Goal: Information Seeking & Learning: Find specific fact

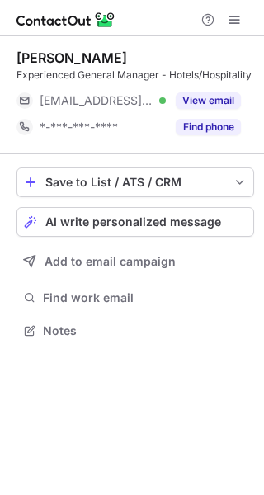
scroll to position [320, 264]
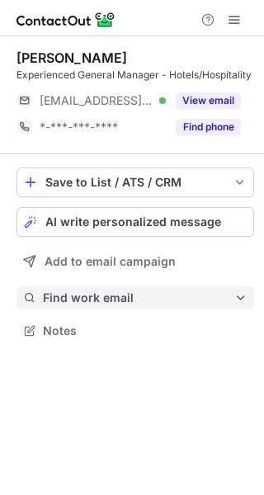
click at [200, 299] on span "Find work email" at bounding box center [139, 298] width 192 height 15
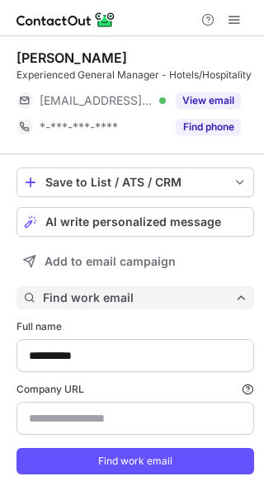
scroll to position [509, 253]
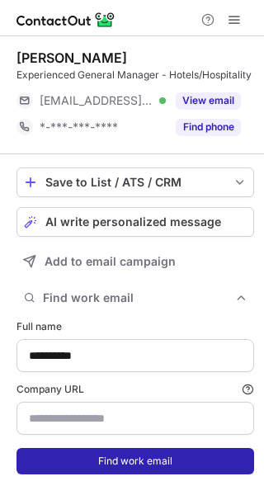
click at [187, 475] on button "Find work email" at bounding box center [136, 461] width 238 height 26
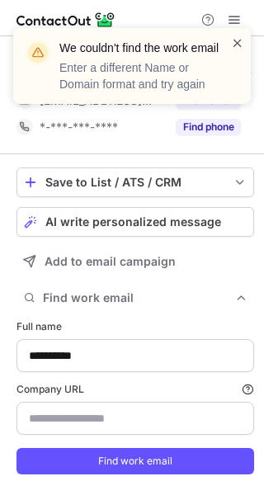
click at [238, 38] on span at bounding box center [237, 43] width 13 height 17
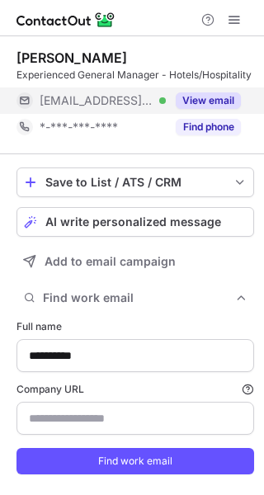
click at [203, 109] on button "View email" at bounding box center [208, 100] width 65 height 17
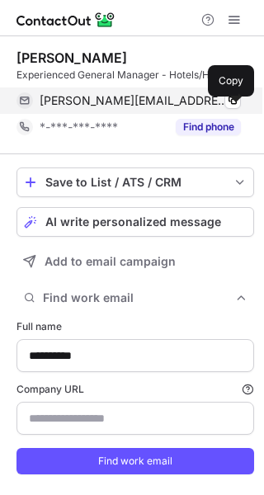
click at [232, 107] on div "david.wain@hilton.com Verified Copy" at bounding box center [129, 101] width 225 height 26
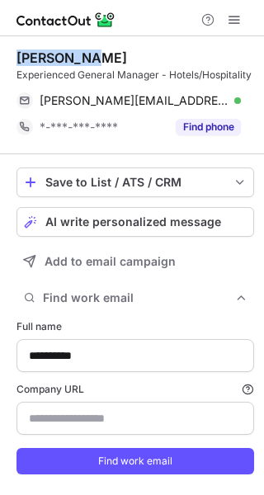
drag, startPoint x: 90, startPoint y: 51, endPoint x: 19, endPoint y: 60, distance: 71.6
click at [19, 60] on div "David Wain" at bounding box center [136, 58] width 238 height 17
copy div "David Wain"
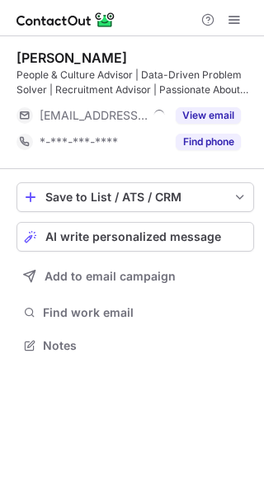
scroll to position [334, 264]
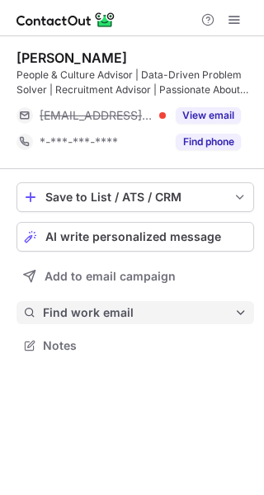
click at [239, 310] on span at bounding box center [240, 312] width 13 height 13
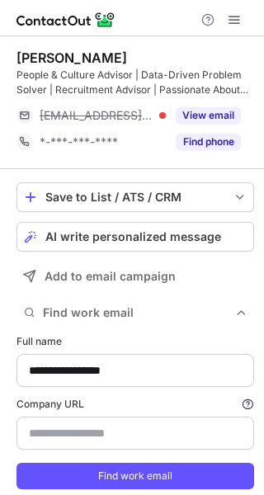
scroll to position [509, 253]
type input "**********"
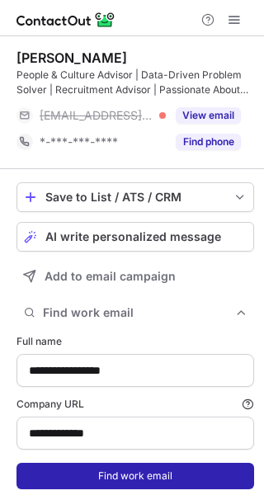
click at [214, 481] on button "Find work email" at bounding box center [136, 476] width 238 height 26
click at [214, 481] on span "Finding..." at bounding box center [135, 476] width 215 height 15
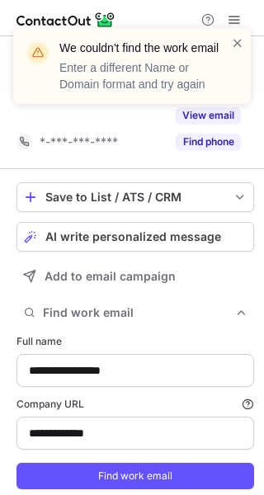
scroll to position [483, 253]
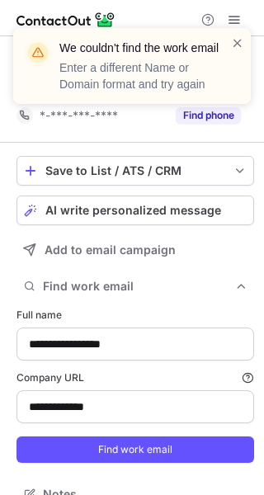
click at [234, 33] on div "We couldn't find the work email Enter a different Name or Domain format and try…" at bounding box center [132, 66] width 238 height 76
click at [233, 36] on span at bounding box center [237, 43] width 13 height 17
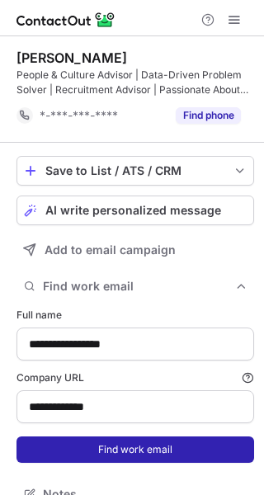
click at [150, 455] on button "Find work email" at bounding box center [136, 450] width 238 height 26
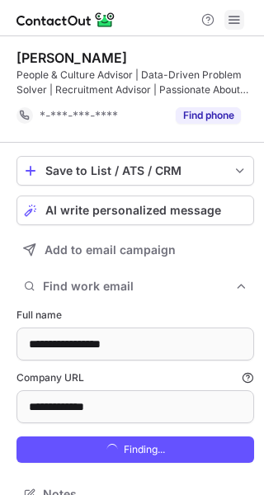
click at [227, 10] on button at bounding box center [235, 20] width 20 height 20
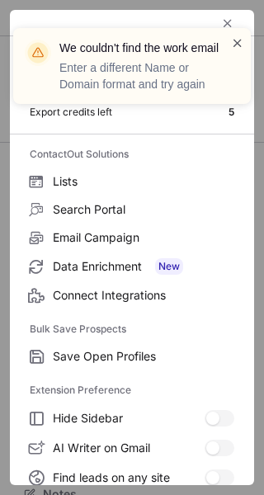
click at [234, 39] on span at bounding box center [237, 43] width 13 height 17
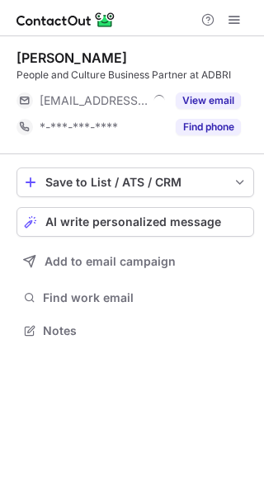
scroll to position [320, 264]
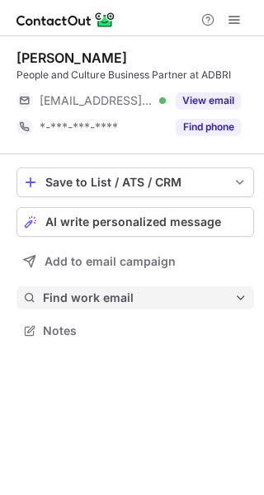
click at [162, 303] on span "Find work email" at bounding box center [139, 298] width 192 height 15
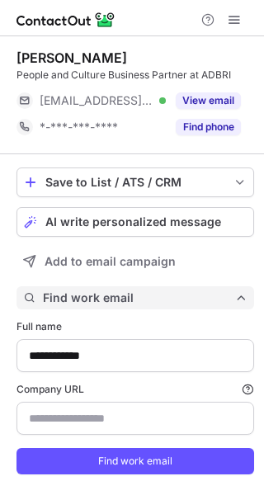
scroll to position [495, 253]
type input "**********"
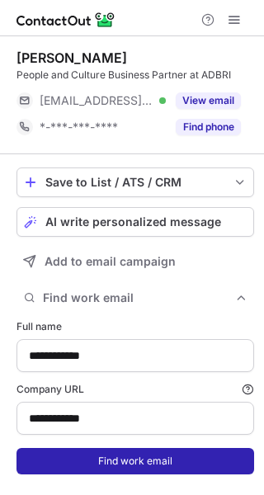
click at [156, 457] on button "Find work email" at bounding box center [136, 461] width 238 height 26
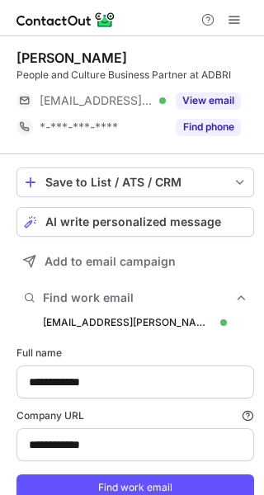
scroll to position [521, 253]
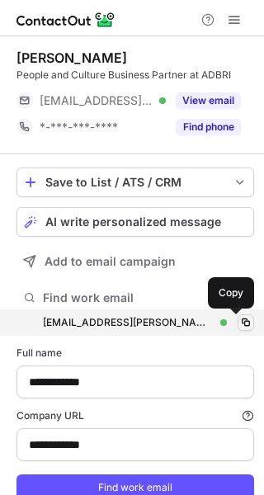
click at [239, 319] on span at bounding box center [245, 322] width 13 height 13
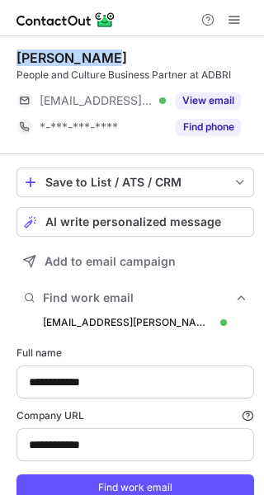
drag, startPoint x: 104, startPoint y: 50, endPoint x: 20, endPoint y: 50, distance: 84.2
click at [20, 50] on div "Rebekka Hart" at bounding box center [136, 58] width 238 height 17
copy div "Rebekka Hart"
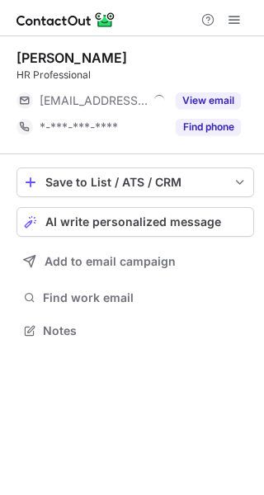
scroll to position [320, 264]
click at [242, 286] on div "Save to List / ATS / CRM List Select Lever Connect Greenhouse Connect Salesforc…" at bounding box center [136, 254] width 238 height 201
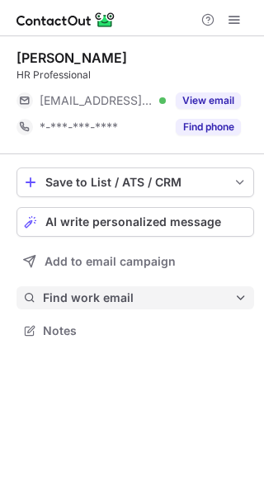
click at [244, 300] on span at bounding box center [240, 297] width 13 height 13
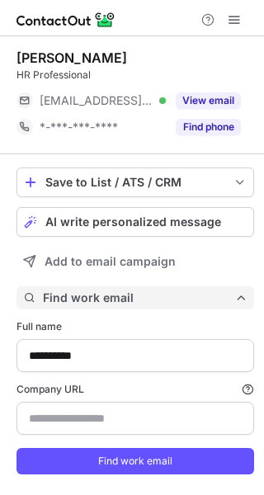
scroll to position [495, 253]
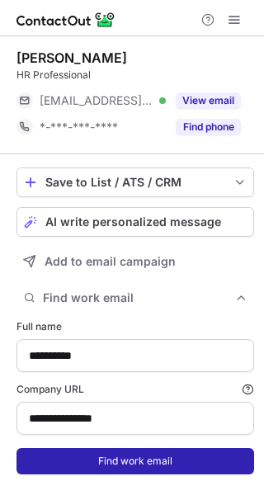
type input "**********"
click at [193, 458] on button "Find work email" at bounding box center [136, 461] width 238 height 26
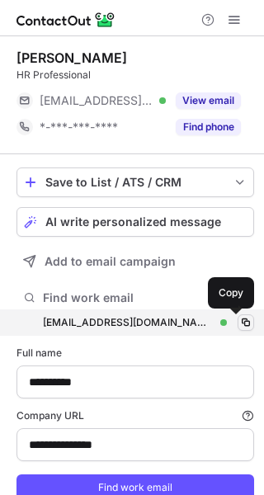
click at [239, 325] on span at bounding box center [245, 322] width 13 height 13
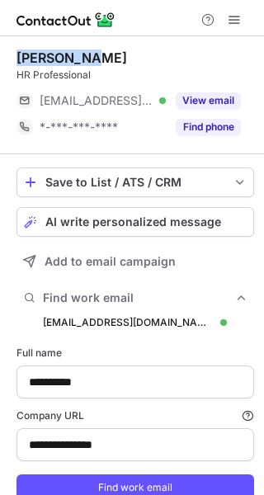
drag, startPoint x: 78, startPoint y: 56, endPoint x: 7, endPoint y: 60, distance: 72.0
click at [7, 60] on div "**********" at bounding box center [132, 296] width 264 height 521
copy div "Sera Ozcan"
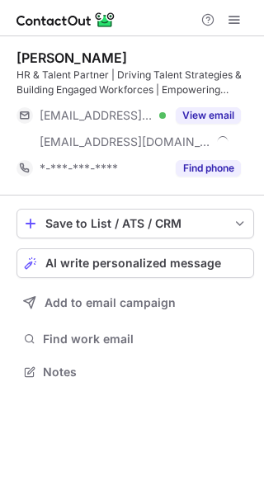
scroll to position [361, 264]
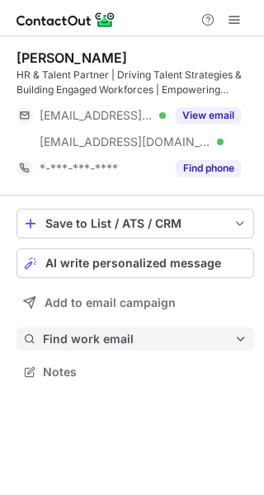
click at [232, 336] on span "Find work email" at bounding box center [139, 339] width 192 height 15
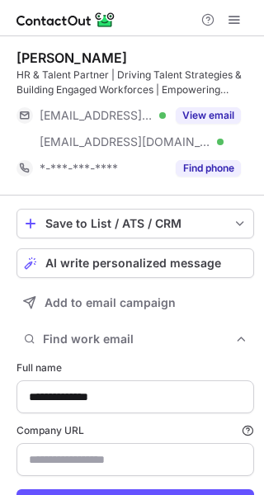
scroll to position [536, 253]
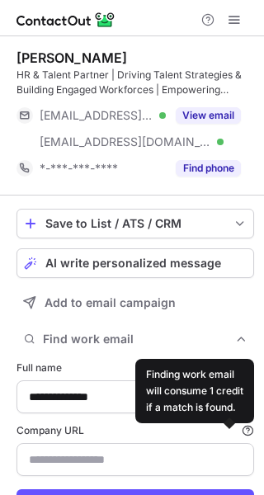
type input "**********"
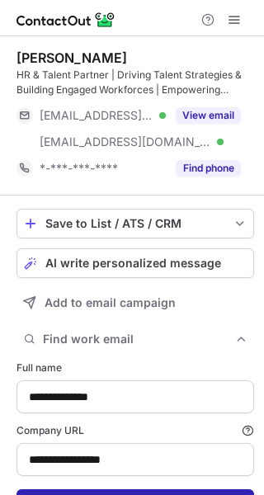
click at [220, 490] on button "Find work email" at bounding box center [136, 503] width 238 height 26
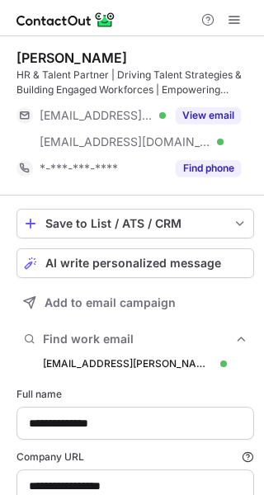
scroll to position [562, 253]
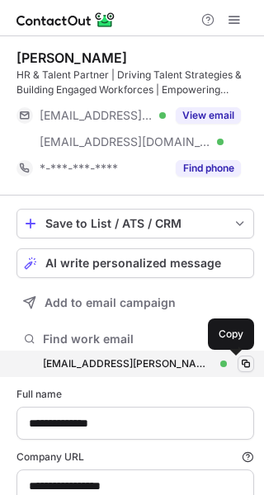
click at [239, 363] on span at bounding box center [245, 364] width 13 height 13
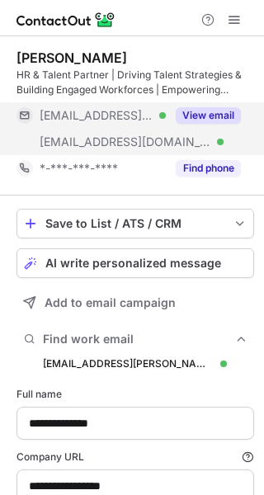
click at [209, 107] on button "View email" at bounding box center [208, 115] width 65 height 17
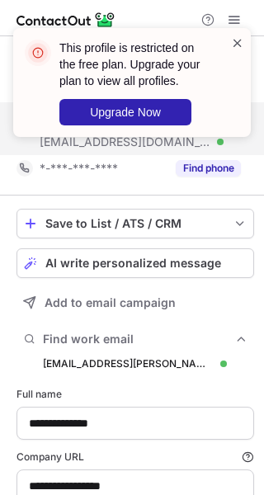
click at [234, 36] on span at bounding box center [237, 43] width 13 height 17
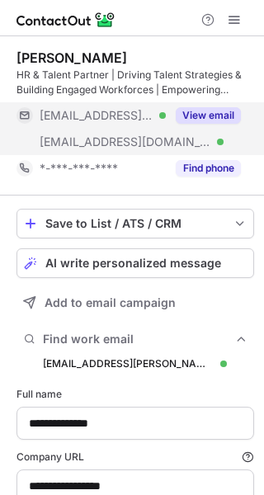
click at [218, 106] on div "View email" at bounding box center [203, 115] width 75 height 26
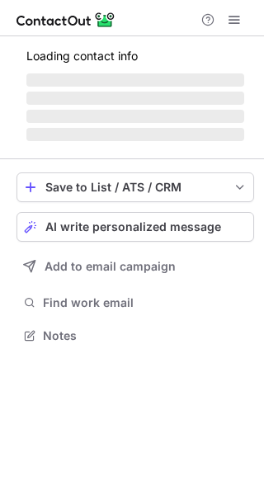
scroll to position [324, 264]
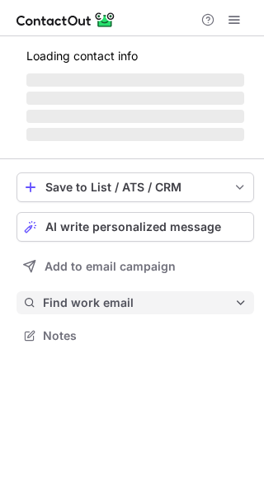
click at [177, 300] on span "Find work email" at bounding box center [139, 303] width 192 height 15
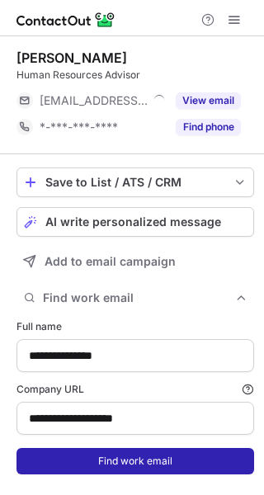
type input "**********"
click at [171, 468] on button "Find work email" at bounding box center [136, 461] width 238 height 26
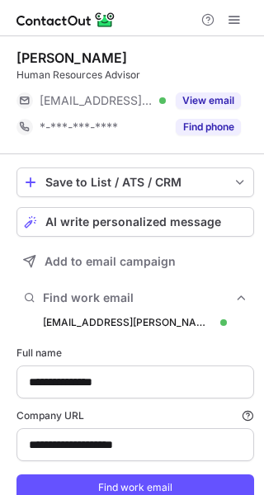
scroll to position [521, 253]
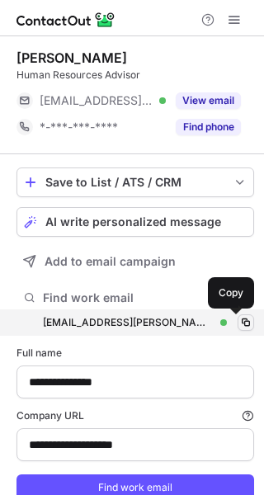
click at [240, 319] on span at bounding box center [245, 322] width 13 height 13
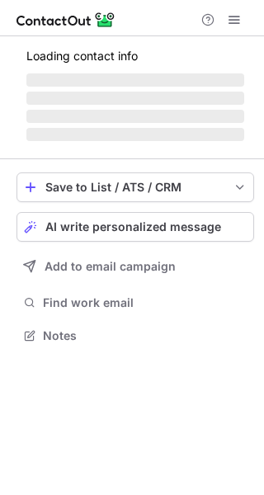
scroll to position [324, 264]
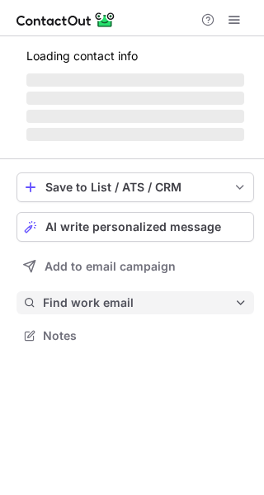
click at [181, 305] on span "Find work email" at bounding box center [139, 303] width 192 height 15
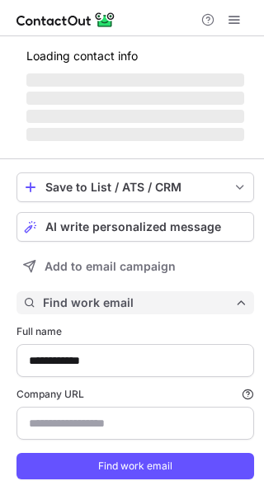
scroll to position [500, 253]
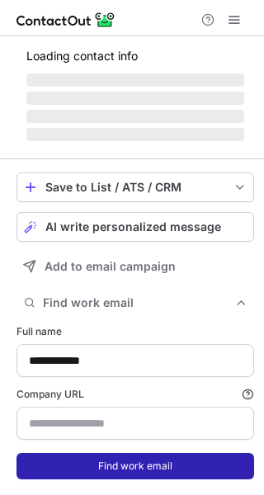
click at [154, 459] on button "Find work email" at bounding box center [136, 466] width 238 height 26
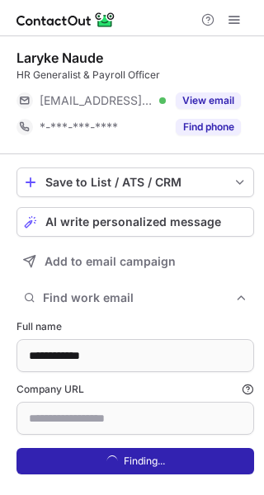
scroll to position [495, 253]
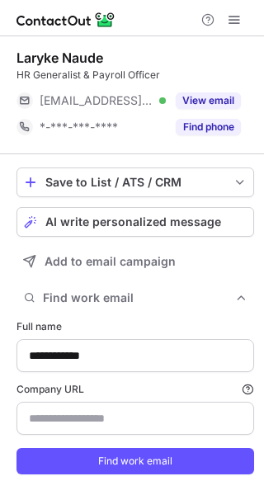
click at [235, 38] on span at bounding box center [237, 43] width 13 height 17
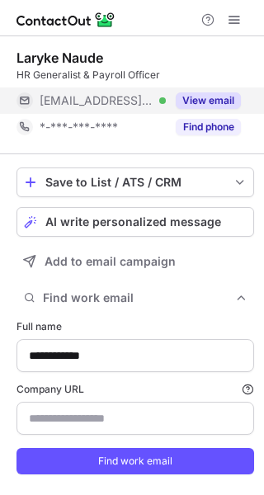
click at [218, 105] on button "View email" at bounding box center [208, 100] width 65 height 17
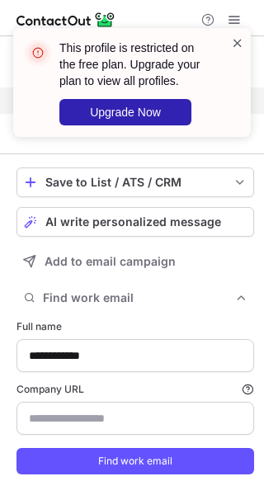
click at [235, 41] on span at bounding box center [237, 43] width 13 height 17
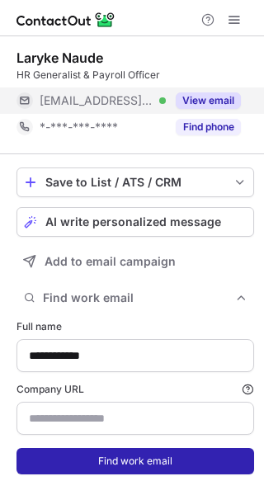
click at [168, 466] on button "Find work email" at bounding box center [136, 461] width 238 height 26
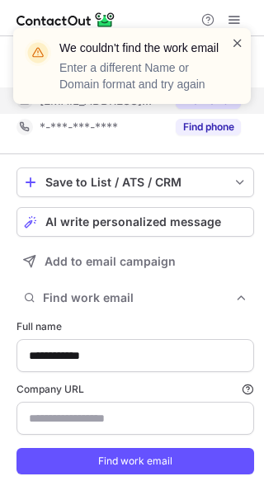
click at [234, 38] on span at bounding box center [237, 43] width 13 height 17
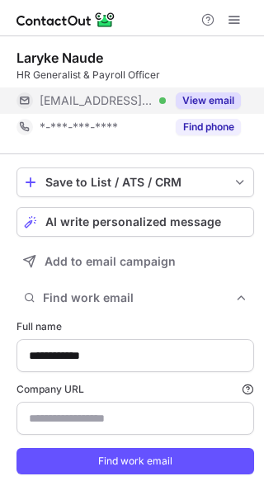
click at [218, 97] on button "View email" at bounding box center [208, 100] width 65 height 17
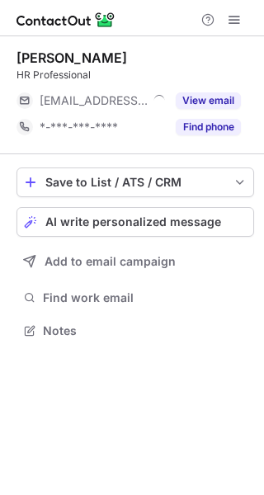
scroll to position [320, 264]
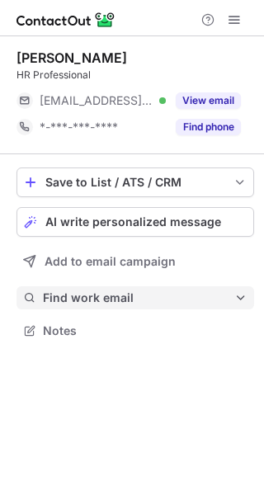
click at [246, 295] on span at bounding box center [240, 297] width 13 height 13
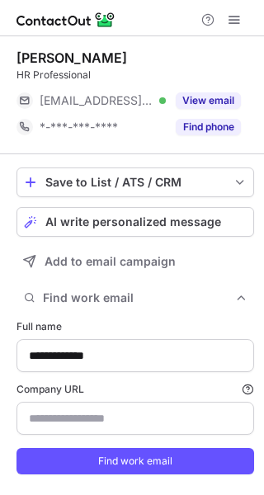
scroll to position [495, 253]
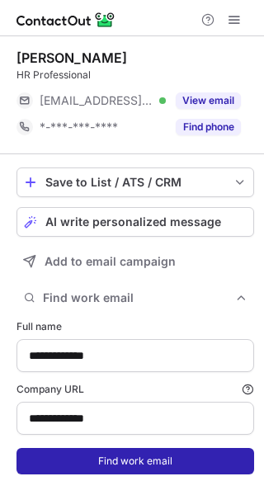
type input "**********"
click at [168, 464] on button "Find work email" at bounding box center [136, 461] width 238 height 26
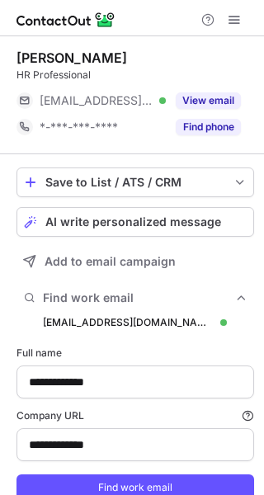
scroll to position [521, 253]
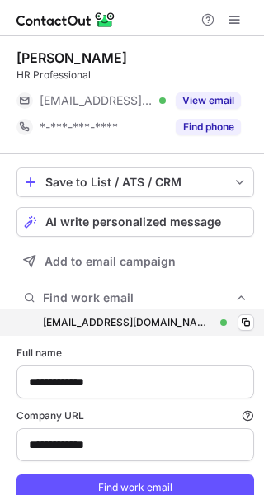
click at [230, 314] on div "[EMAIL_ADDRESS][DOMAIN_NAME] [EMAIL_ADDRESS][DOMAIN_NAME] Verified Copy" at bounding box center [136, 323] width 238 height 26
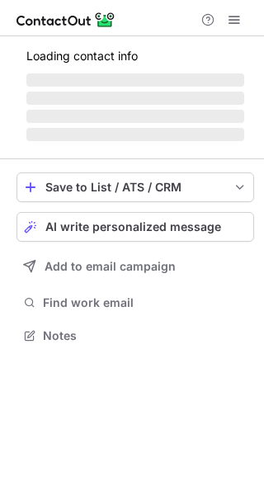
scroll to position [324, 264]
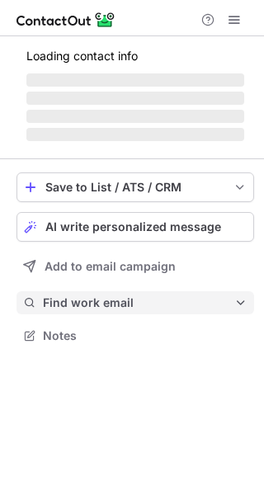
click at [163, 299] on span "Find work email" at bounding box center [139, 303] width 192 height 15
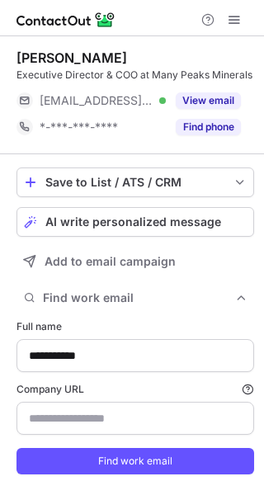
scroll to position [509, 253]
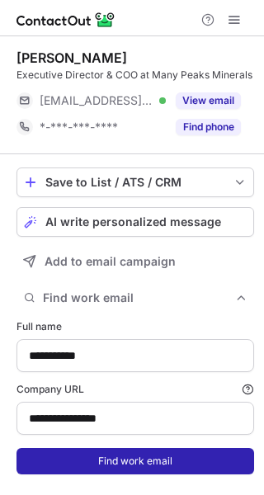
type input "**********"
click at [186, 470] on button "Find work email" at bounding box center [136, 461] width 238 height 26
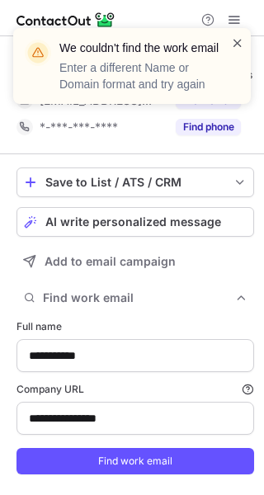
click at [235, 38] on span at bounding box center [237, 43] width 13 height 17
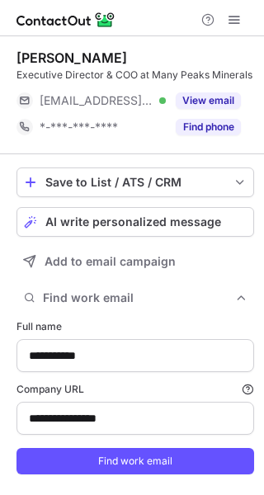
click at [213, 100] on div "[PERSON_NAME] Executive Director & COO at Many Peaks Minerals [EMAIL_ADDRESS][D…" at bounding box center [136, 95] width 238 height 91
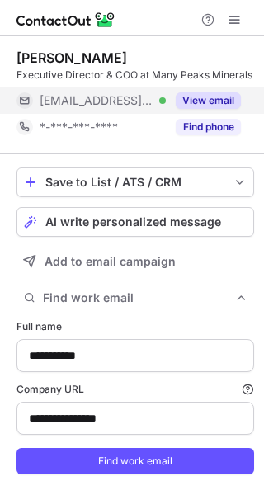
click at [213, 107] on div "View email" at bounding box center [203, 101] width 75 height 26
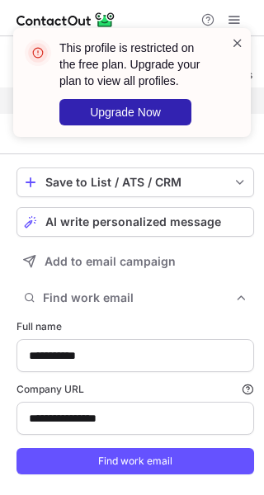
click at [238, 38] on span at bounding box center [237, 43] width 13 height 17
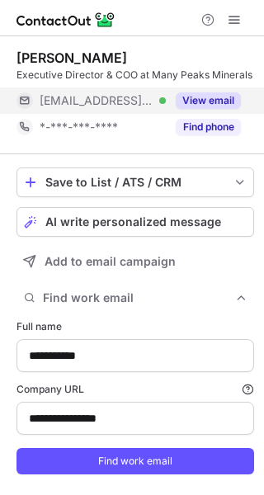
click at [225, 107] on div "View email" at bounding box center [203, 101] width 75 height 26
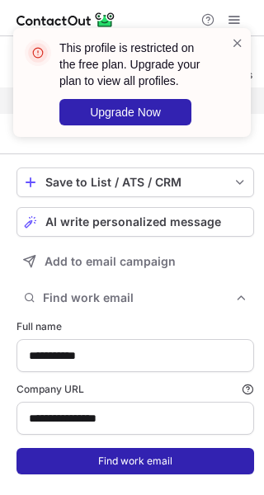
click at [178, 475] on button "Find work email" at bounding box center [136, 461] width 238 height 26
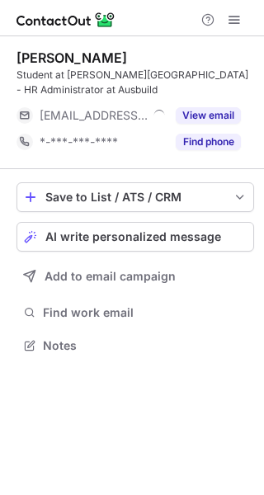
scroll to position [334, 264]
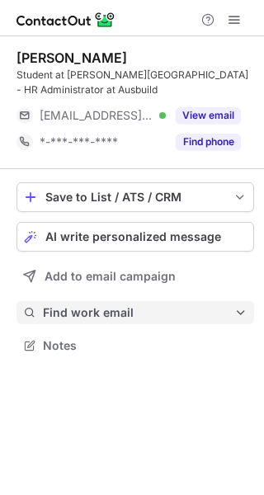
click at [131, 316] on span "Find work email" at bounding box center [139, 312] width 192 height 15
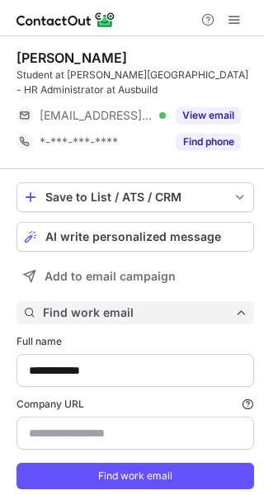
scroll to position [509, 253]
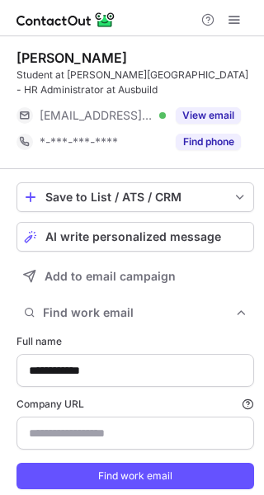
type input "**********"
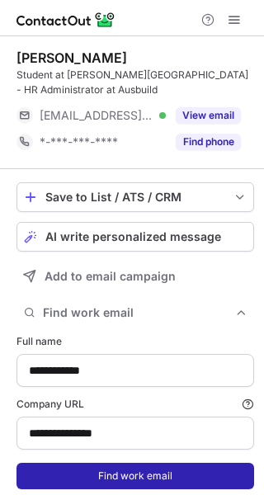
click at [141, 470] on button "Find work email" at bounding box center [136, 476] width 238 height 26
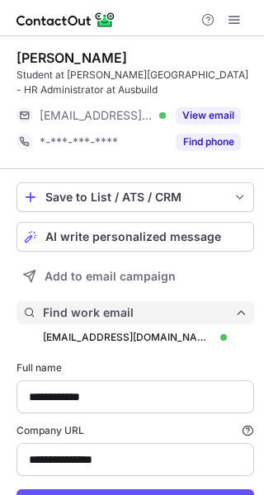
scroll to position [536, 253]
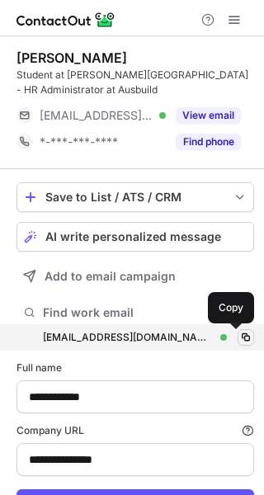
click at [239, 331] on span at bounding box center [245, 337] width 13 height 13
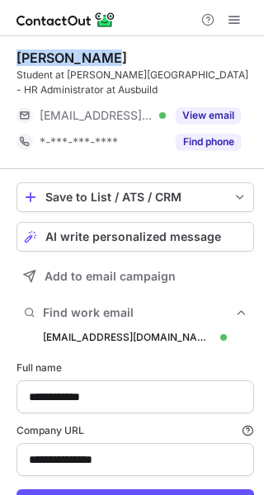
drag, startPoint x: 111, startPoint y: 53, endPoint x: 8, endPoint y: 59, distance: 103.4
click at [8, 59] on div "**********" at bounding box center [132, 304] width 264 height 536
copy div "Jemima Ryder"
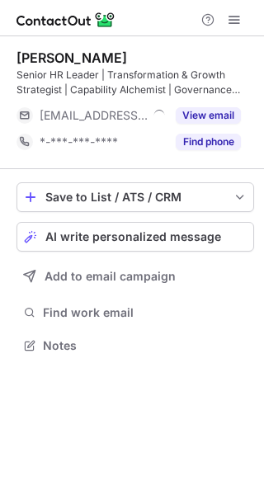
scroll to position [334, 264]
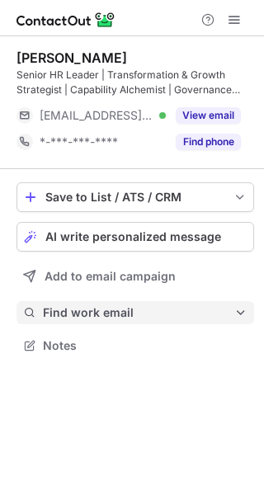
click at [107, 307] on span "Find work email" at bounding box center [139, 312] width 192 height 15
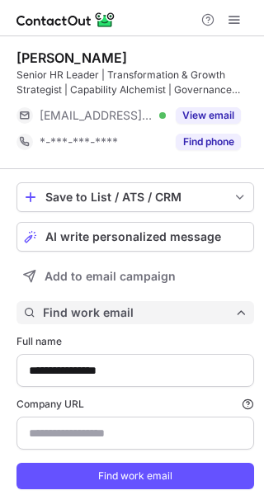
scroll to position [509, 253]
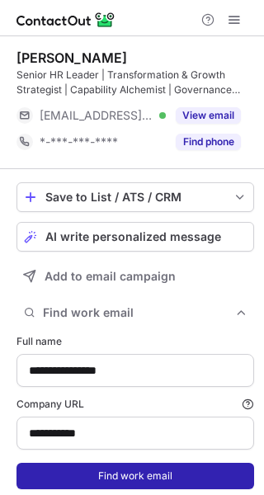
type input "**********"
click at [45, 482] on button "Find work email" at bounding box center [136, 476] width 238 height 26
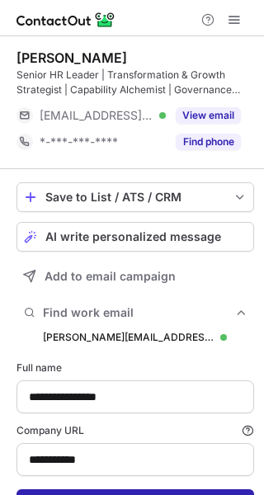
scroll to position [536, 253]
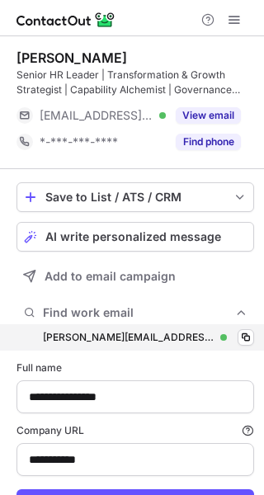
click at [224, 329] on div "nettie.herselman@cpsn.org.au nettie.herselman@cpsn.org.au Verified Copy" at bounding box center [136, 337] width 238 height 26
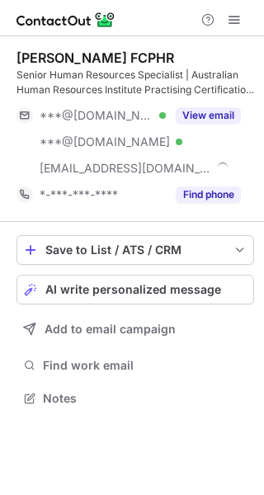
scroll to position [387, 264]
click at [199, 351] on div "Save to List / ATS / CRM List Select Lever Connect Greenhouse Connect Salesforc…" at bounding box center [136, 322] width 238 height 201
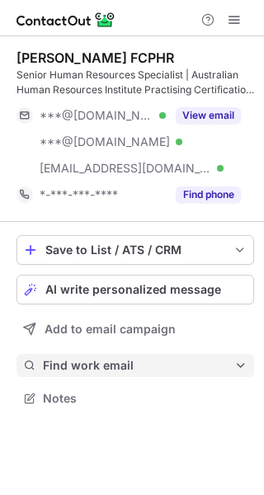
click at [199, 355] on button "Find work email" at bounding box center [136, 365] width 238 height 23
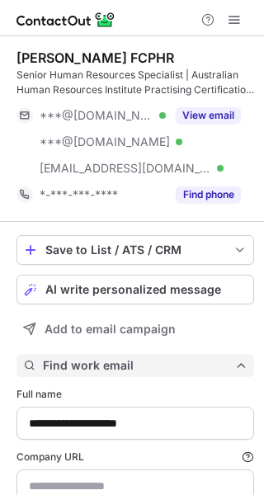
scroll to position [562, 253]
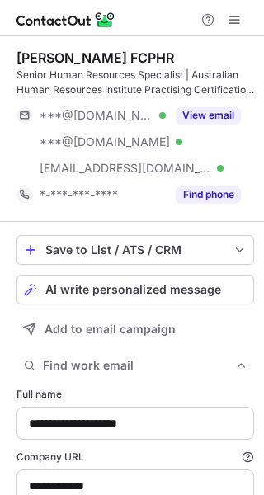
type input "**********"
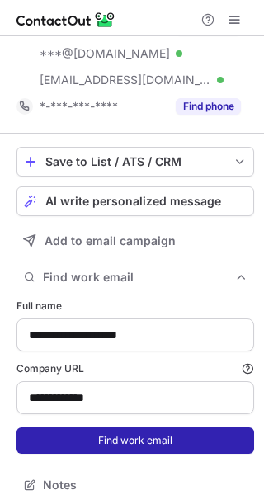
click at [220, 448] on button "Find work email" at bounding box center [136, 441] width 238 height 26
click at [220, 448] on span "Finding..." at bounding box center [135, 440] width 215 height 15
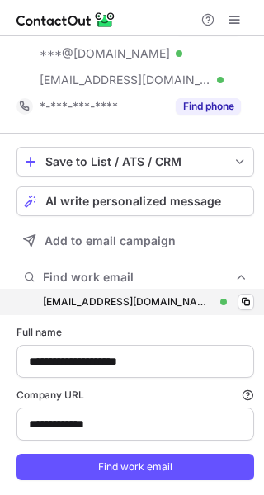
scroll to position [589, 253]
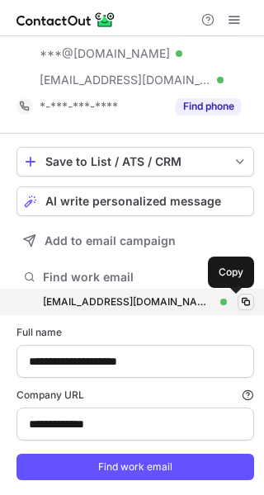
click at [239, 301] on span at bounding box center [245, 302] width 13 height 13
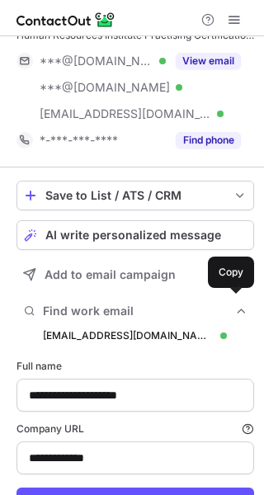
scroll to position [23, 0]
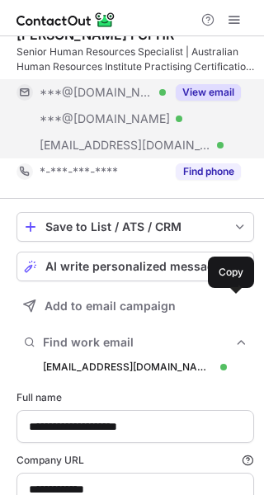
click at [218, 89] on button "View email" at bounding box center [208, 92] width 65 height 17
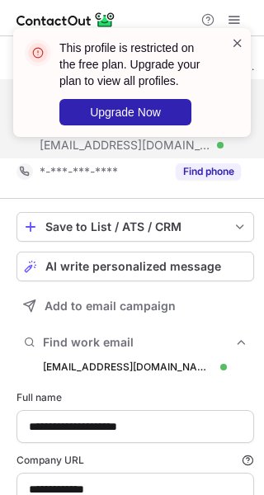
click at [237, 43] on span at bounding box center [237, 43] width 13 height 17
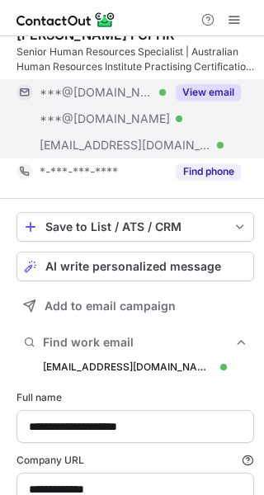
click at [214, 82] on div "View email" at bounding box center [203, 92] width 75 height 26
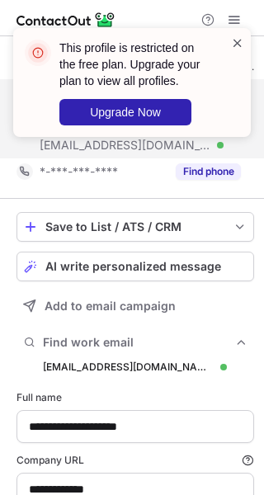
click at [240, 37] on span at bounding box center [237, 43] width 13 height 17
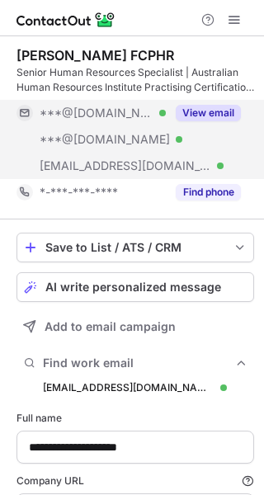
scroll to position [0, 0]
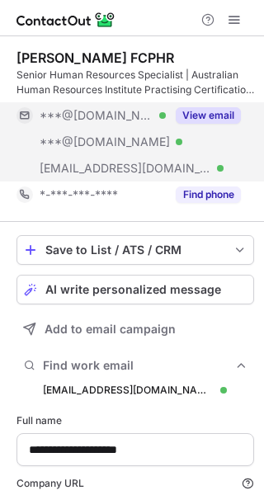
drag, startPoint x: 165, startPoint y: 53, endPoint x: 17, endPoint y: 42, distance: 148.2
click at [17, 42] on div "Michelle Taylor FCPHR Senior Human Resources Specialist | Australian Human Reso…" at bounding box center [136, 129] width 238 height 186
copy div "Michelle Taylor FCPHR"
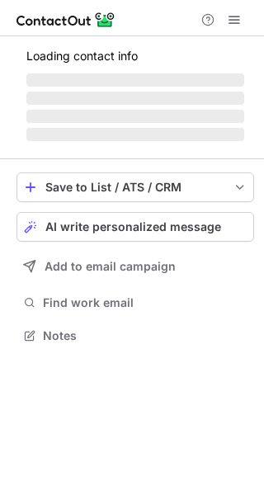
scroll to position [324, 264]
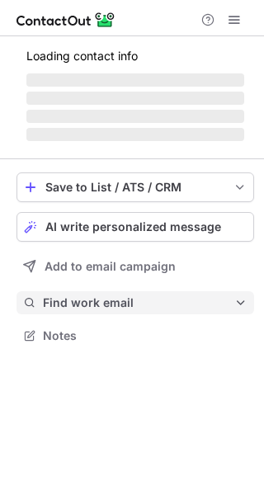
click at [168, 291] on button "Find work email" at bounding box center [136, 302] width 238 height 23
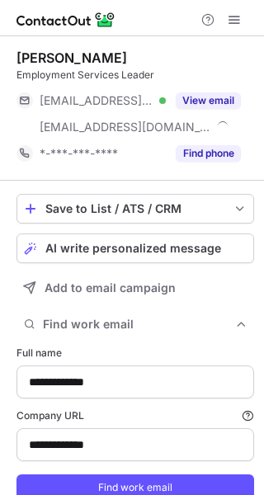
type input "**********"
click at [142, 469] on form "**********" at bounding box center [136, 423] width 238 height 175
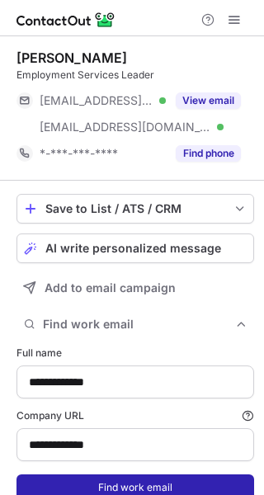
click at [142, 478] on button "Find work email" at bounding box center [136, 488] width 238 height 26
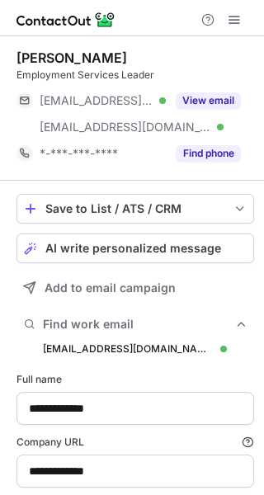
scroll to position [547, 253]
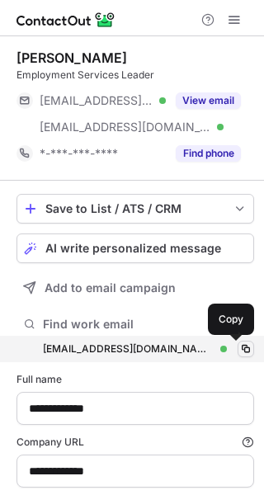
click at [239, 346] on span at bounding box center [245, 349] width 13 height 13
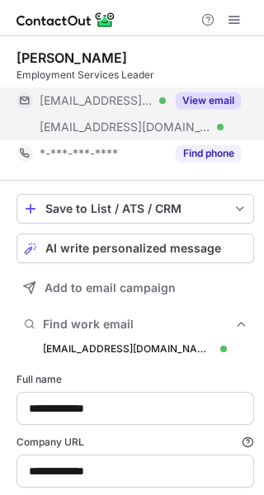
click at [220, 89] on div "View email" at bounding box center [203, 101] width 75 height 26
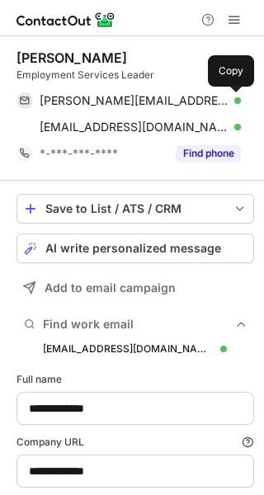
click at [228, 97] on span at bounding box center [232, 100] width 13 height 13
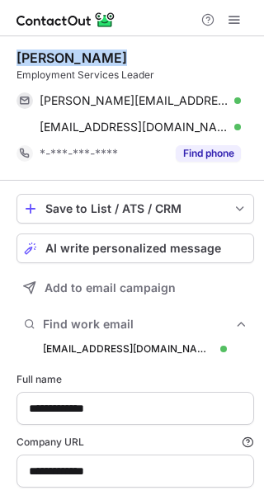
drag, startPoint x: 109, startPoint y: 52, endPoint x: 14, endPoint y: 45, distance: 95.2
click at [14, 45] on div "**********" at bounding box center [132, 309] width 264 height 547
copy div "Tim McAlister"
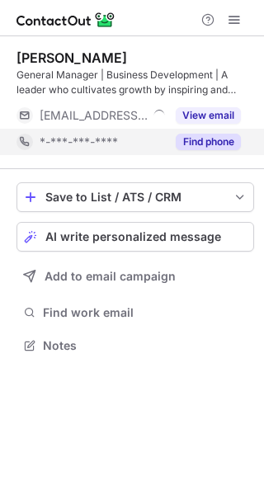
scroll to position [334, 264]
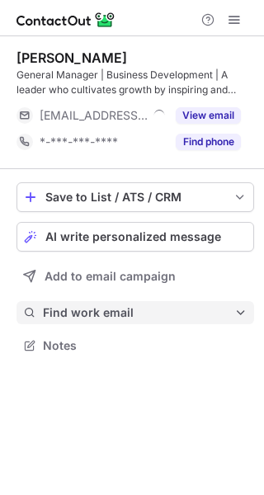
click at [234, 306] on span "Find work email" at bounding box center [139, 312] width 192 height 15
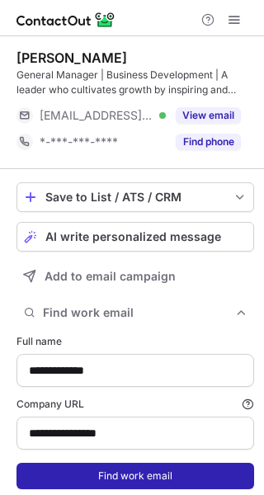
type input "**********"
click at [170, 480] on button "Find work email" at bounding box center [136, 476] width 238 height 26
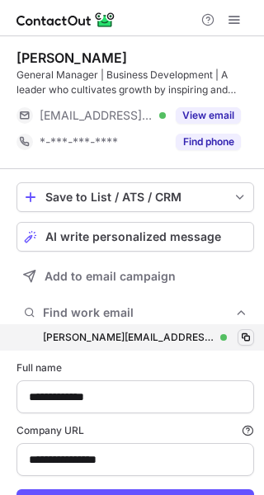
scroll to position [536, 253]
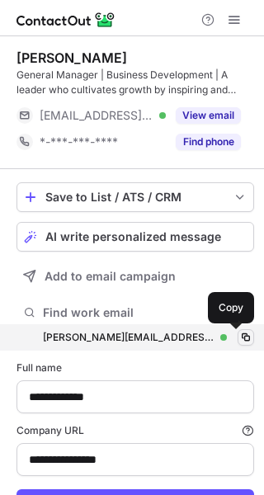
click at [239, 339] on span at bounding box center [245, 337] width 13 height 13
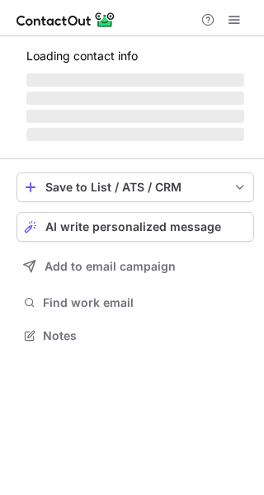
scroll to position [324, 264]
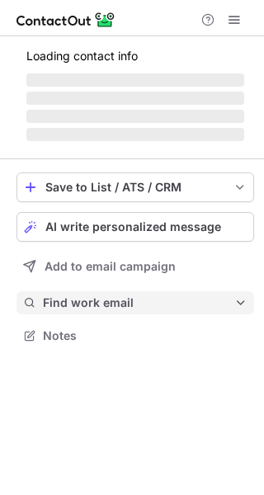
click at [160, 305] on span "Find work email" at bounding box center [139, 303] width 192 height 15
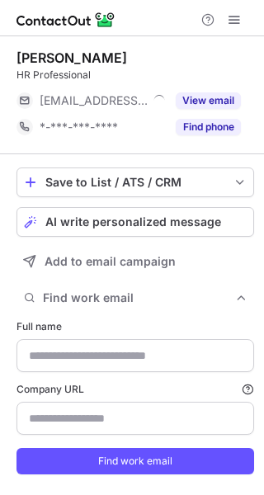
type input "**********"
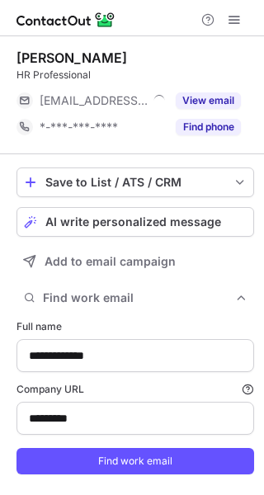
type input "*********"
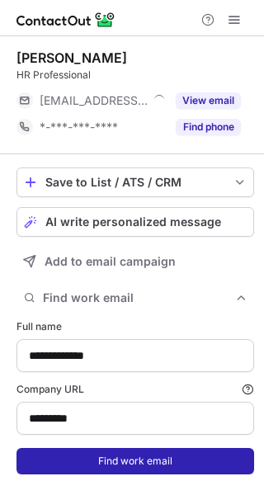
click at [151, 459] on button "Find work email" at bounding box center [136, 461] width 238 height 26
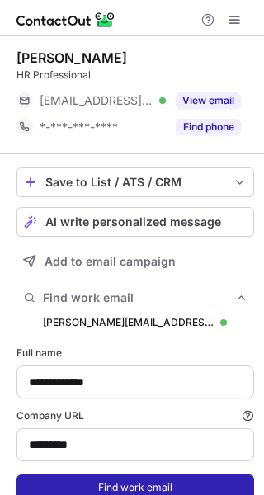
scroll to position [521, 253]
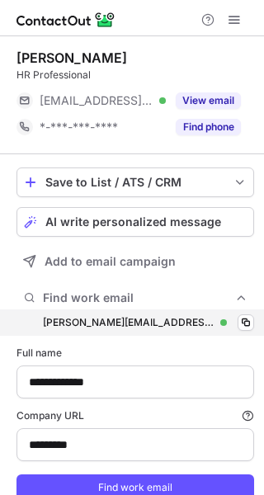
click at [225, 316] on div "manveer.malik@nt.gov.au manveer.malik@nt.gov.au Verified Copy" at bounding box center [136, 323] width 238 height 26
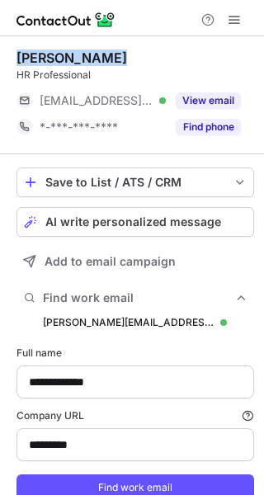
drag, startPoint x: 111, startPoint y: 59, endPoint x: 17, endPoint y: 59, distance: 93.3
click at [17, 59] on div "Manveer Malik" at bounding box center [136, 58] width 238 height 17
copy div "Manveer Malik"
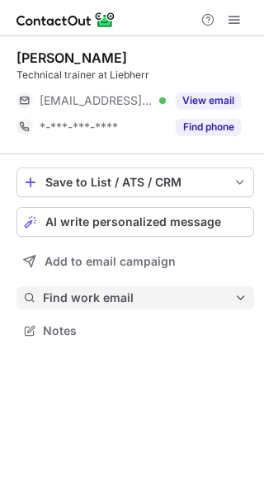
scroll to position [320, 264]
click at [81, 304] on span "Find work email" at bounding box center [139, 298] width 192 height 15
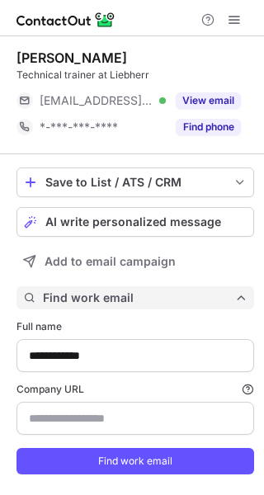
scroll to position [495, 253]
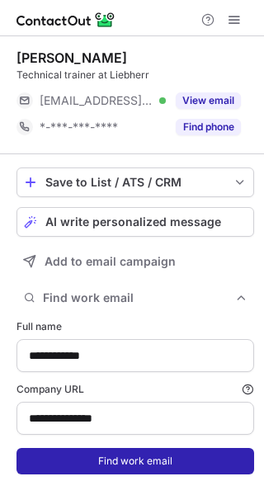
type input "**********"
click at [92, 456] on button "Find work email" at bounding box center [136, 461] width 238 height 26
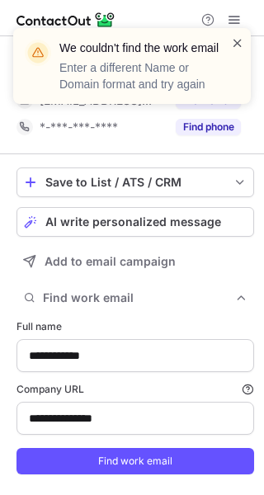
click at [234, 36] on span at bounding box center [237, 43] width 13 height 17
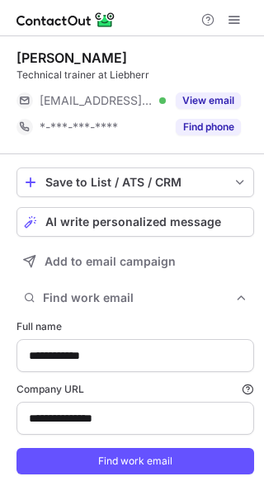
click at [208, 92] on button "View email" at bounding box center [208, 100] width 65 height 17
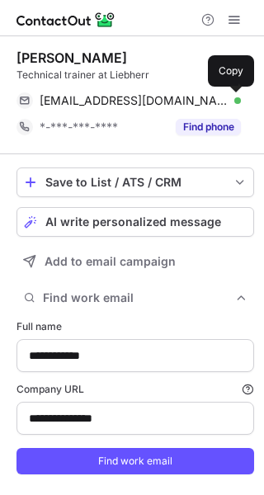
click at [233, 94] on span at bounding box center [232, 100] width 13 height 13
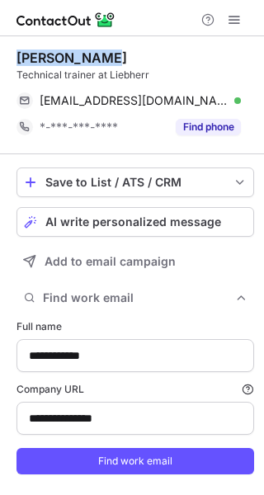
drag, startPoint x: 91, startPoint y: 57, endPoint x: 17, endPoint y: 50, distance: 73.8
click at [17, 50] on div "Steven Mills" at bounding box center [136, 58] width 238 height 17
copy div "Steven Mills"
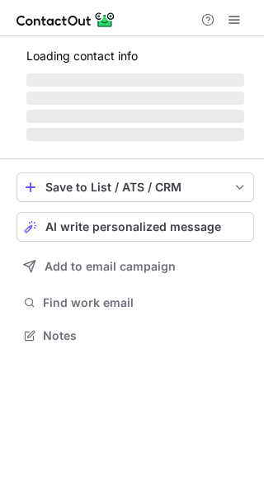
scroll to position [8, 8]
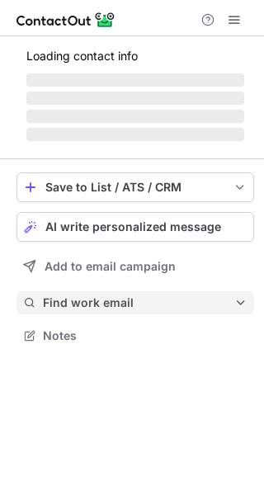
click at [207, 299] on span "Find work email" at bounding box center [139, 303] width 192 height 15
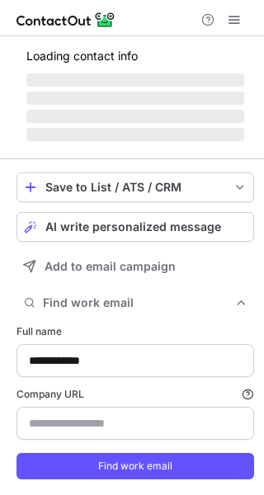
scroll to position [500, 253]
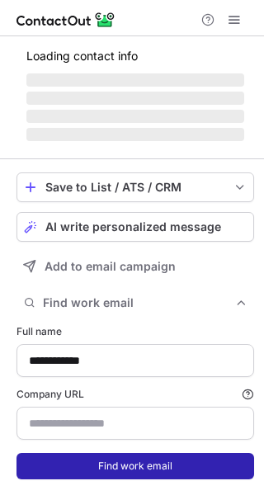
click at [187, 466] on button "Find work email" at bounding box center [136, 466] width 238 height 26
type input "**********"
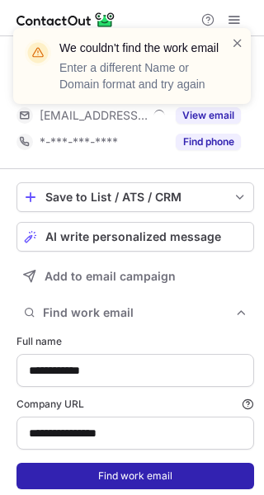
scroll to position [509, 253]
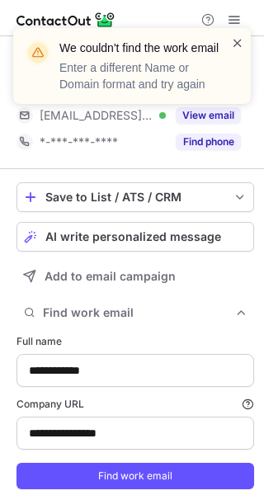
click at [233, 35] on span at bounding box center [237, 43] width 13 height 17
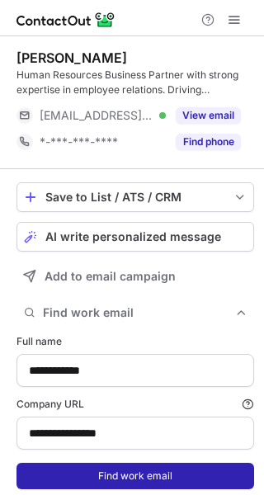
click at [161, 479] on button "Find work email" at bounding box center [136, 476] width 238 height 26
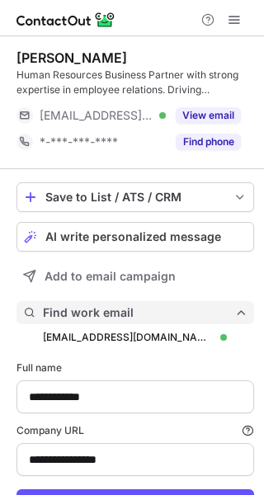
scroll to position [536, 253]
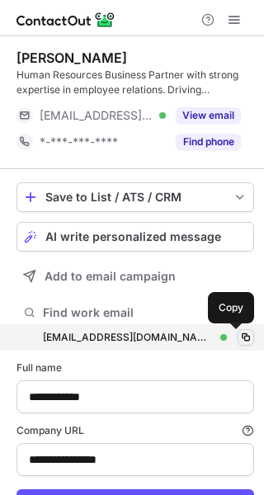
click at [238, 334] on button at bounding box center [246, 337] width 17 height 17
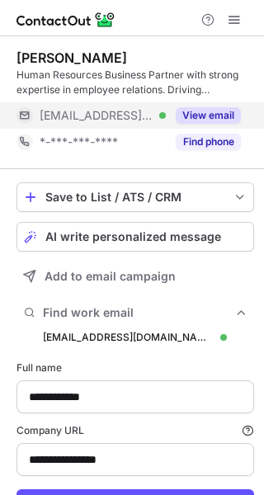
click at [236, 118] on button "View email" at bounding box center [208, 115] width 65 height 17
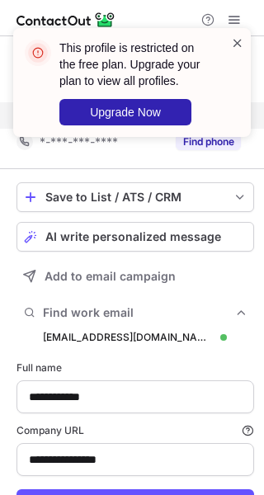
click at [236, 45] on span at bounding box center [237, 43] width 13 height 17
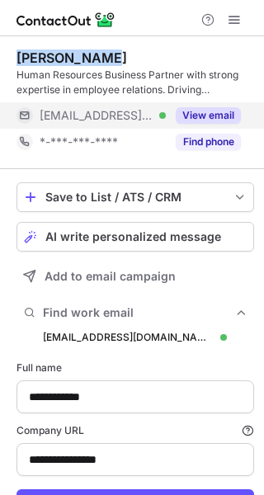
drag, startPoint x: 124, startPoint y: 60, endPoint x: 4, endPoint y: 44, distance: 120.9
click at [4, 44] on div "**********" at bounding box center [132, 304] width 264 height 536
copy div "[PERSON_NAME]"
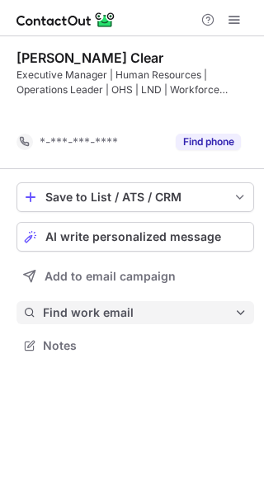
scroll to position [308, 264]
click at [214, 339] on span "Notes" at bounding box center [145, 346] width 205 height 15
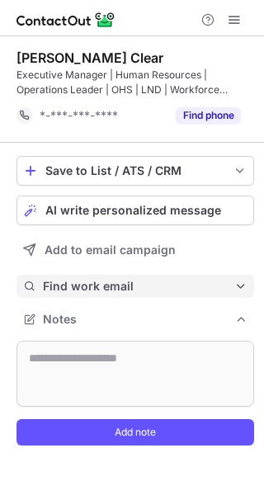
scroll to position [433, 264]
click at [229, 287] on span "Find work email" at bounding box center [139, 286] width 192 height 15
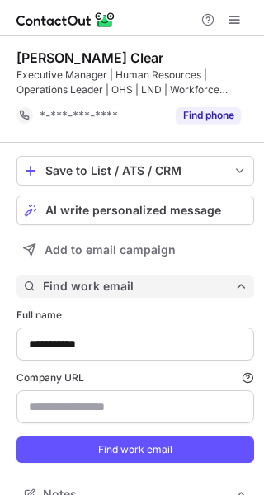
scroll to position [609, 253]
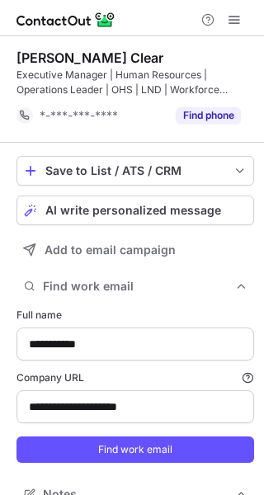
type input "**********"
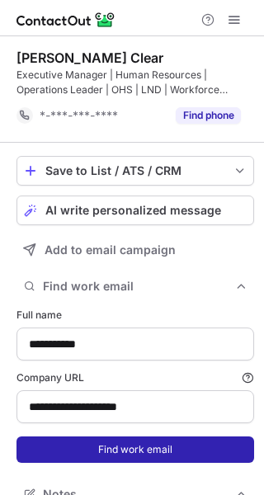
click at [210, 446] on button "Find work email" at bounding box center [136, 450] width 238 height 26
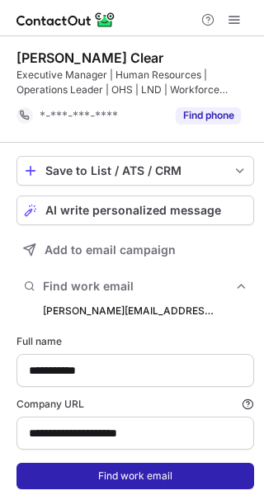
scroll to position [635, 253]
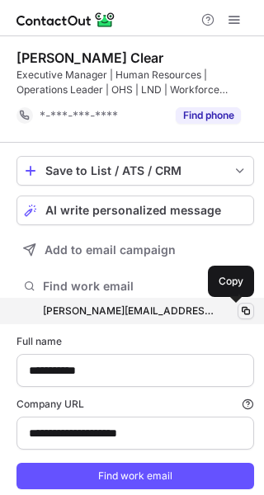
click at [239, 312] on span at bounding box center [245, 311] width 13 height 13
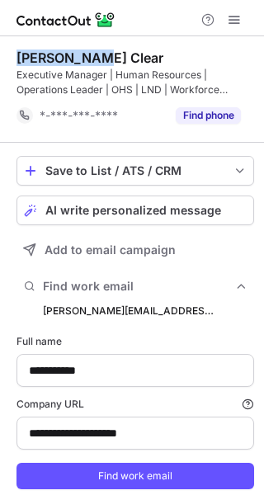
drag, startPoint x: 97, startPoint y: 54, endPoint x: 15, endPoint y: 56, distance: 81.8
click at [15, 56] on div "**********" at bounding box center [132, 353] width 264 height 634
copy div "Renee Clear"
